Goal: Task Accomplishment & Management: Use online tool/utility

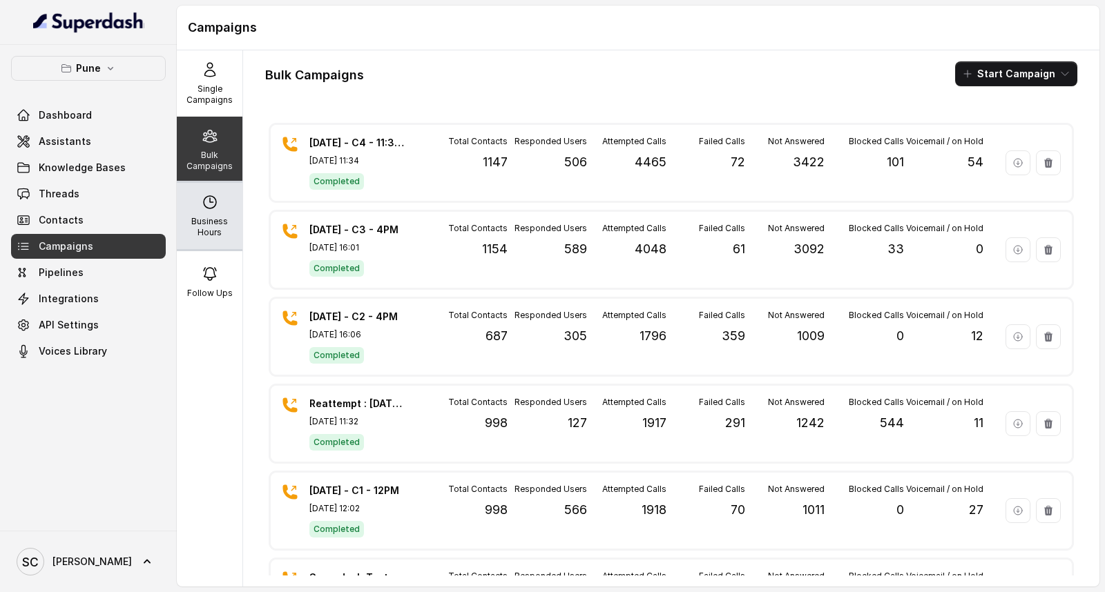
click at [211, 200] on icon at bounding box center [210, 202] width 17 height 17
select select "[GEOGRAPHIC_DATA]/[GEOGRAPHIC_DATA]"
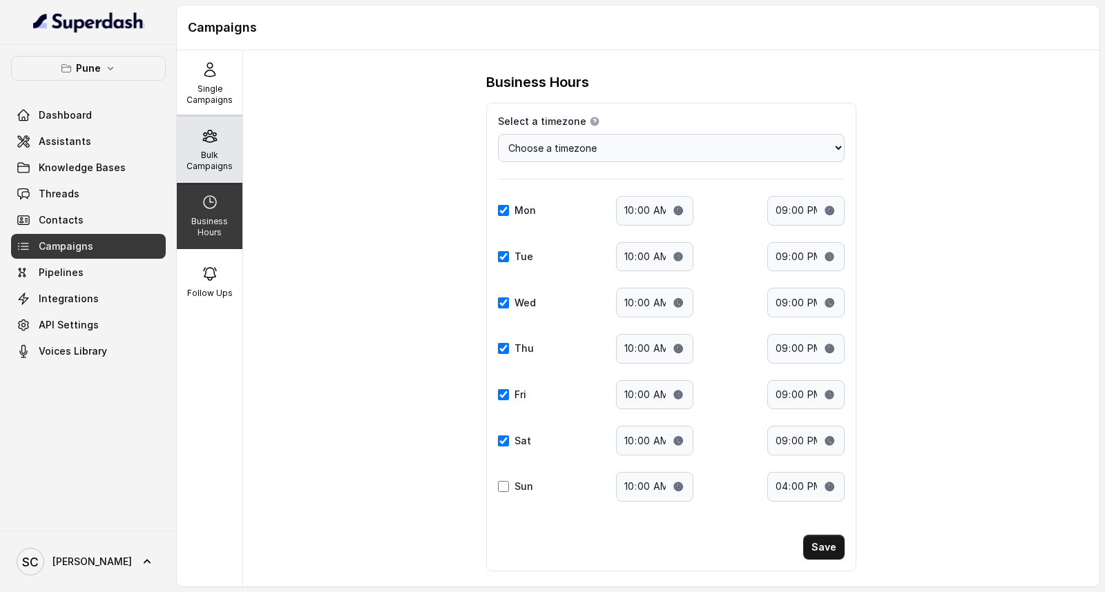
click at [212, 164] on p "Bulk Campaigns" at bounding box center [209, 161] width 55 height 22
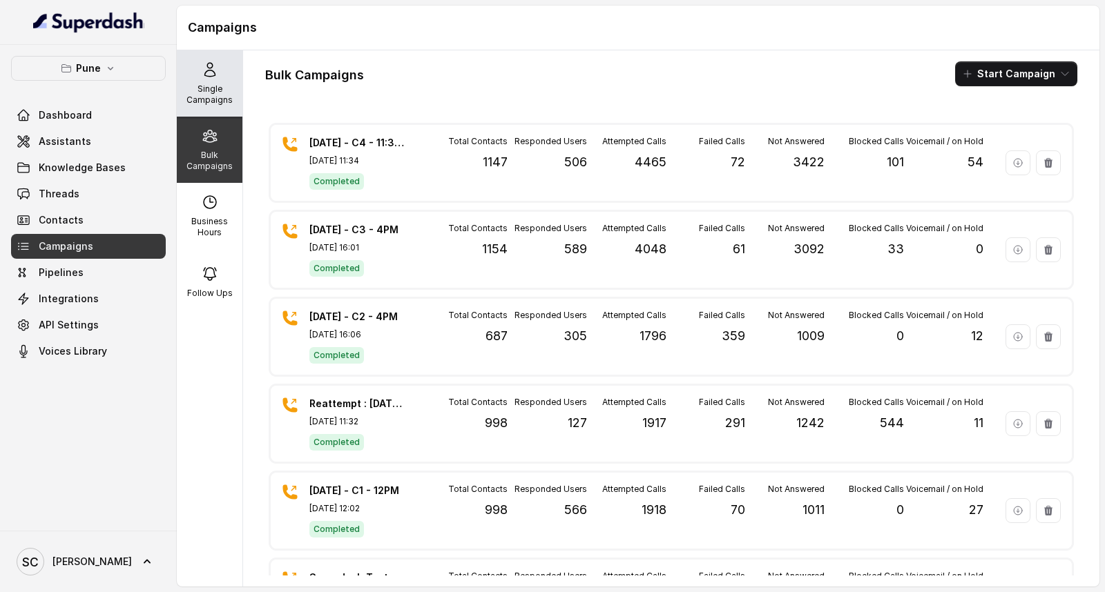
click at [197, 88] on p "Single Campaigns" at bounding box center [209, 95] width 55 height 22
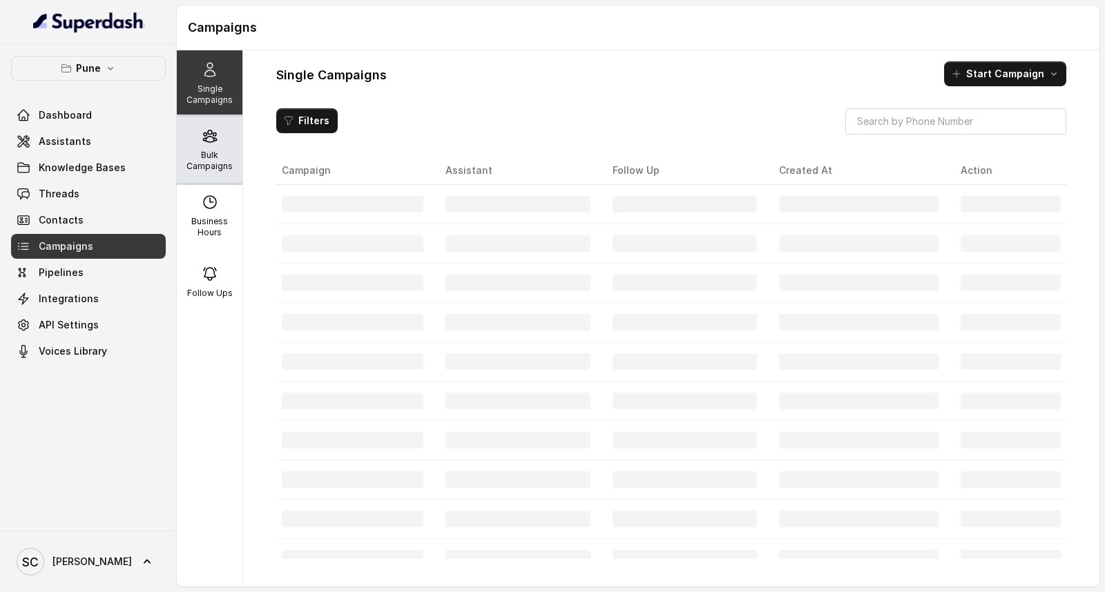
click at [206, 146] on div "Bulk Campaigns" at bounding box center [210, 150] width 66 height 66
